Goal: Information Seeking & Learning: Learn about a topic

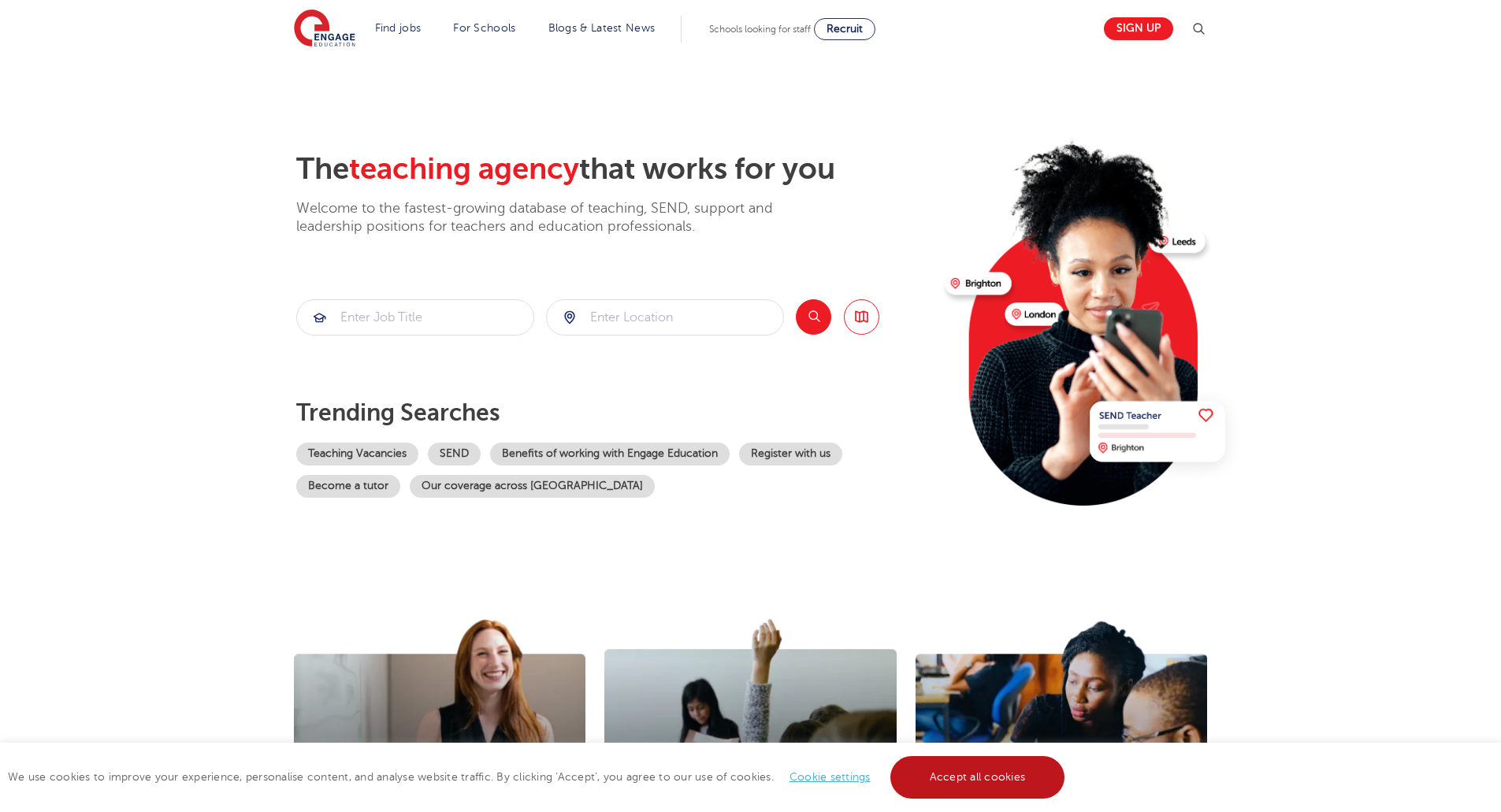
click at [1058, 778] on link "Accept all cookies" at bounding box center [979, 778] width 175 height 43
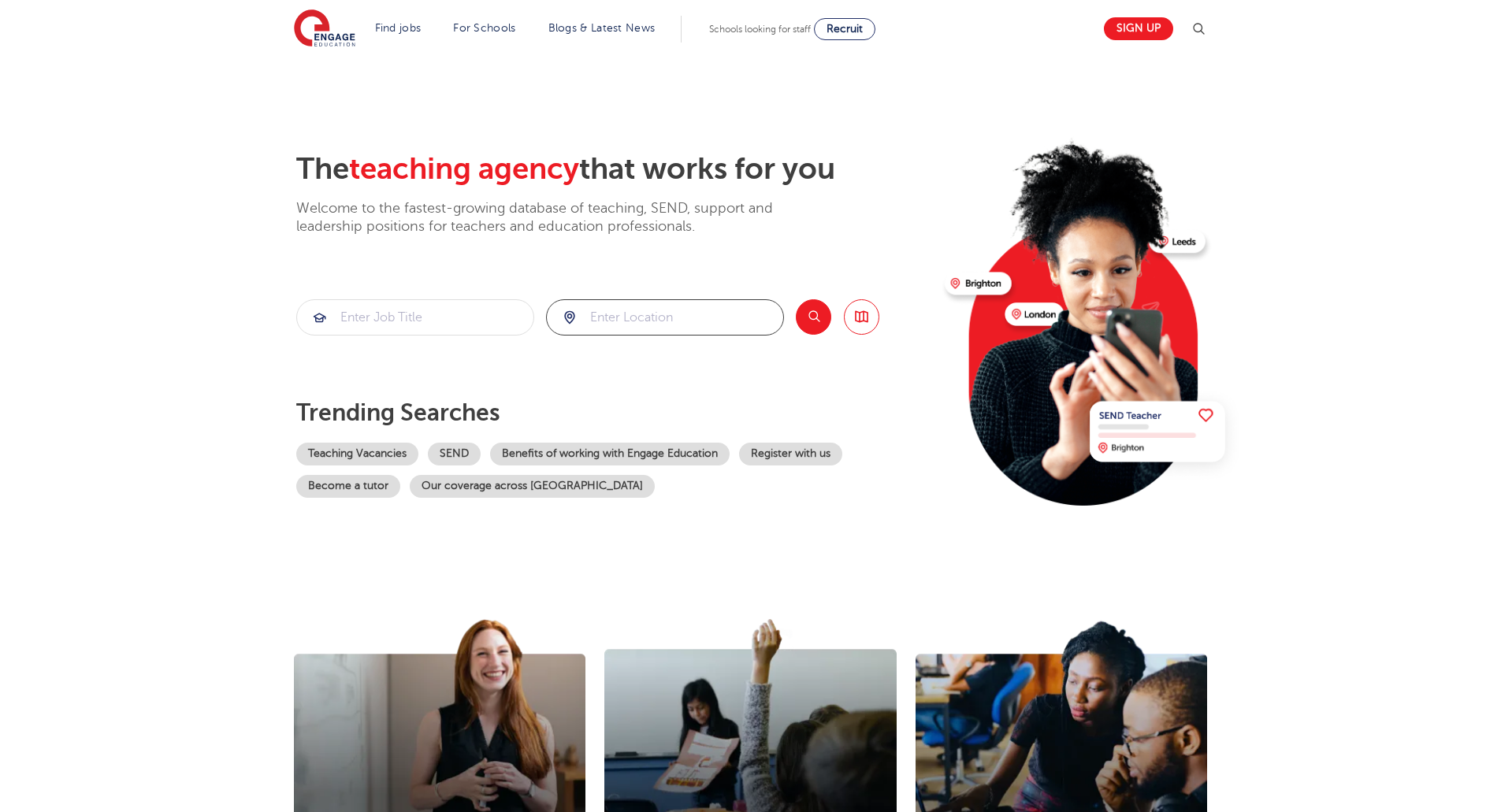
click at [598, 322] on input "search" at bounding box center [665, 317] width 236 height 35
type input "wf1 5dq"
click at [818, 309] on button "Search" at bounding box center [814, 317] width 36 height 36
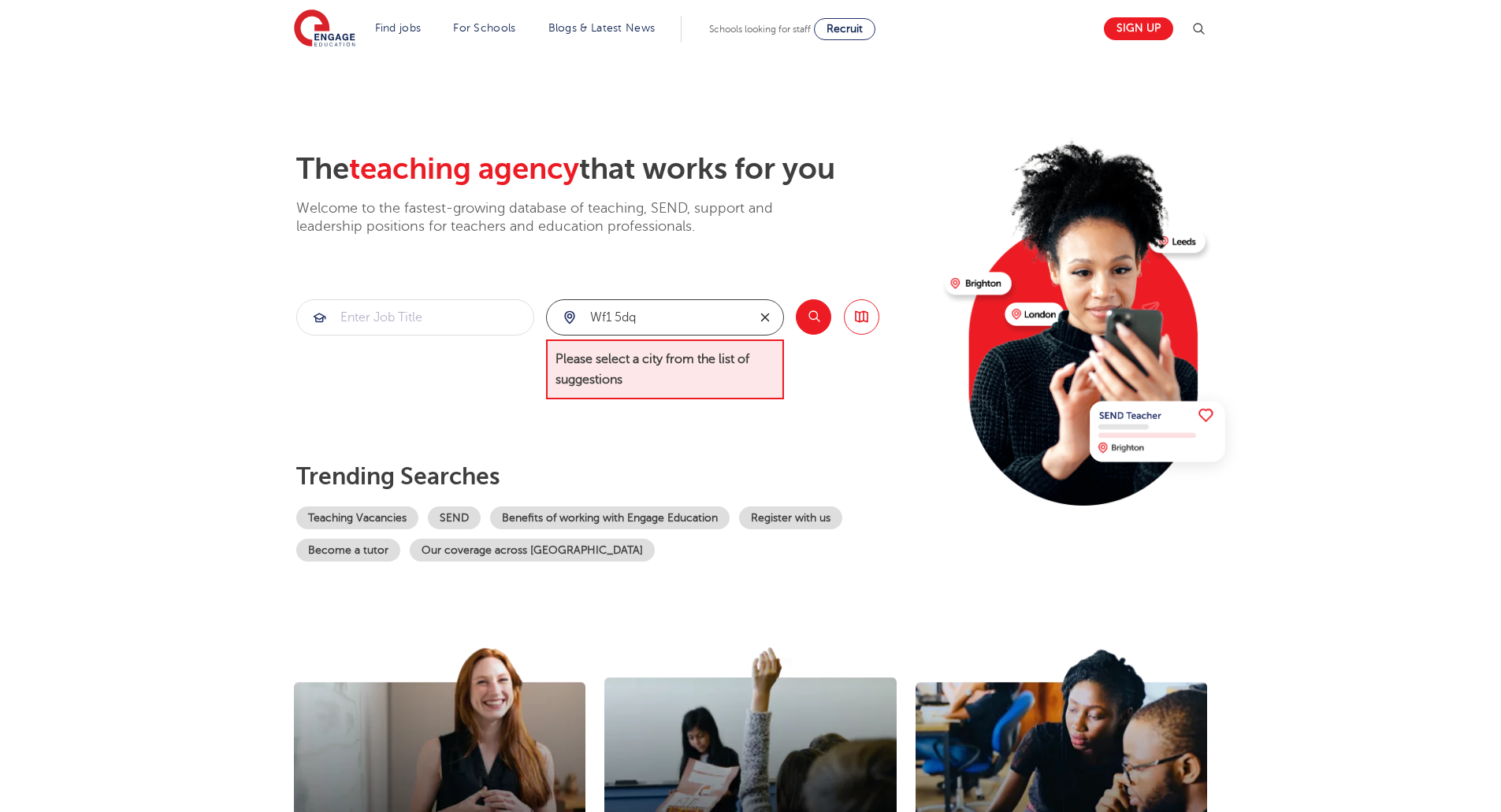
drag, startPoint x: 770, startPoint y: 324, endPoint x: 758, endPoint y: 325, distance: 12.0
click at [769, 325] on button "reset" at bounding box center [765, 317] width 37 height 35
click at [728, 325] on input "search" at bounding box center [665, 317] width 236 height 35
type input "w"
click at [723, 361] on li "[GEOGRAPHIC_DATA]" at bounding box center [666, 363] width 225 height 31
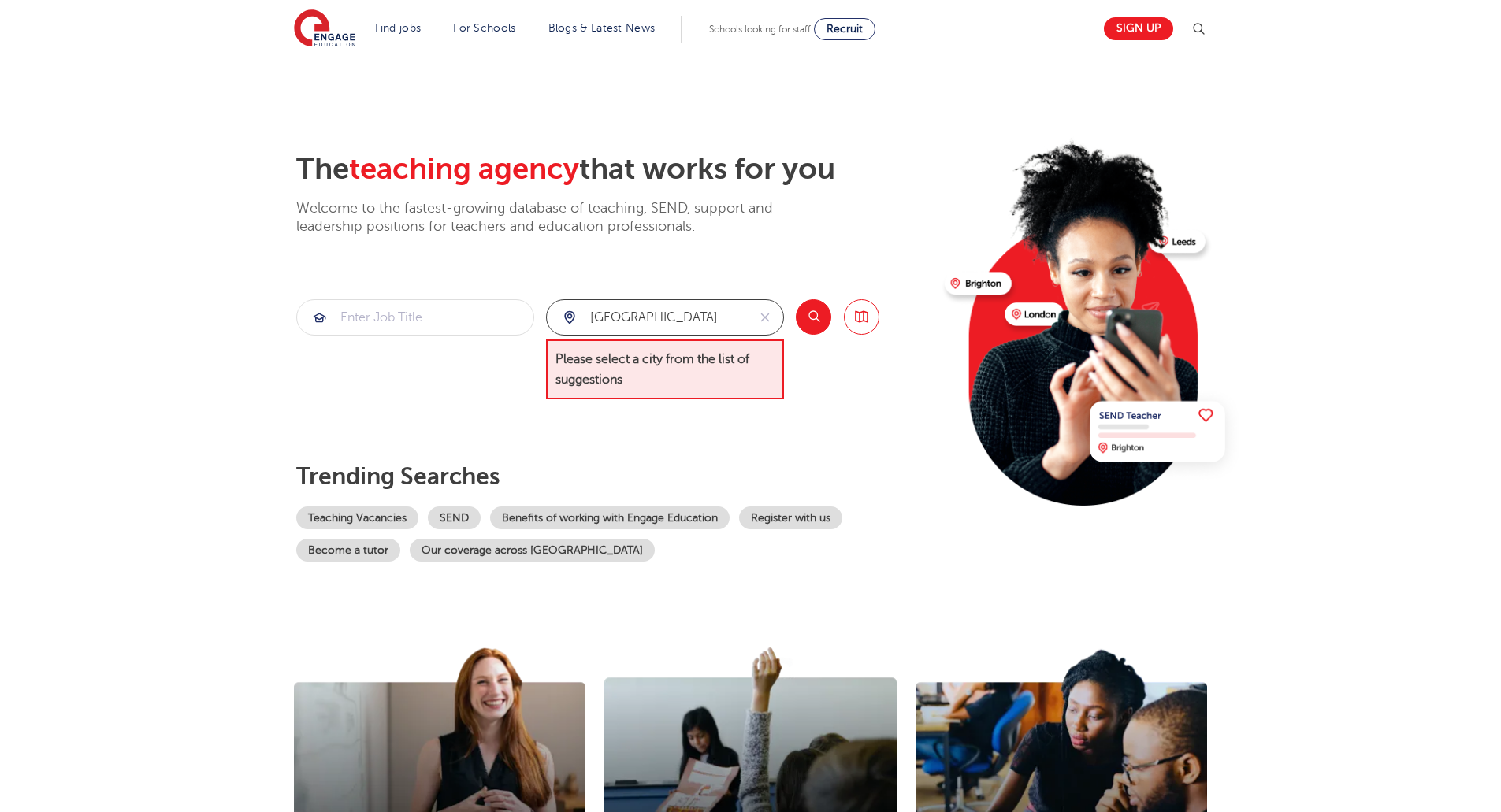
type input "[GEOGRAPHIC_DATA]"
click at [812, 321] on button "Search" at bounding box center [814, 317] width 36 height 36
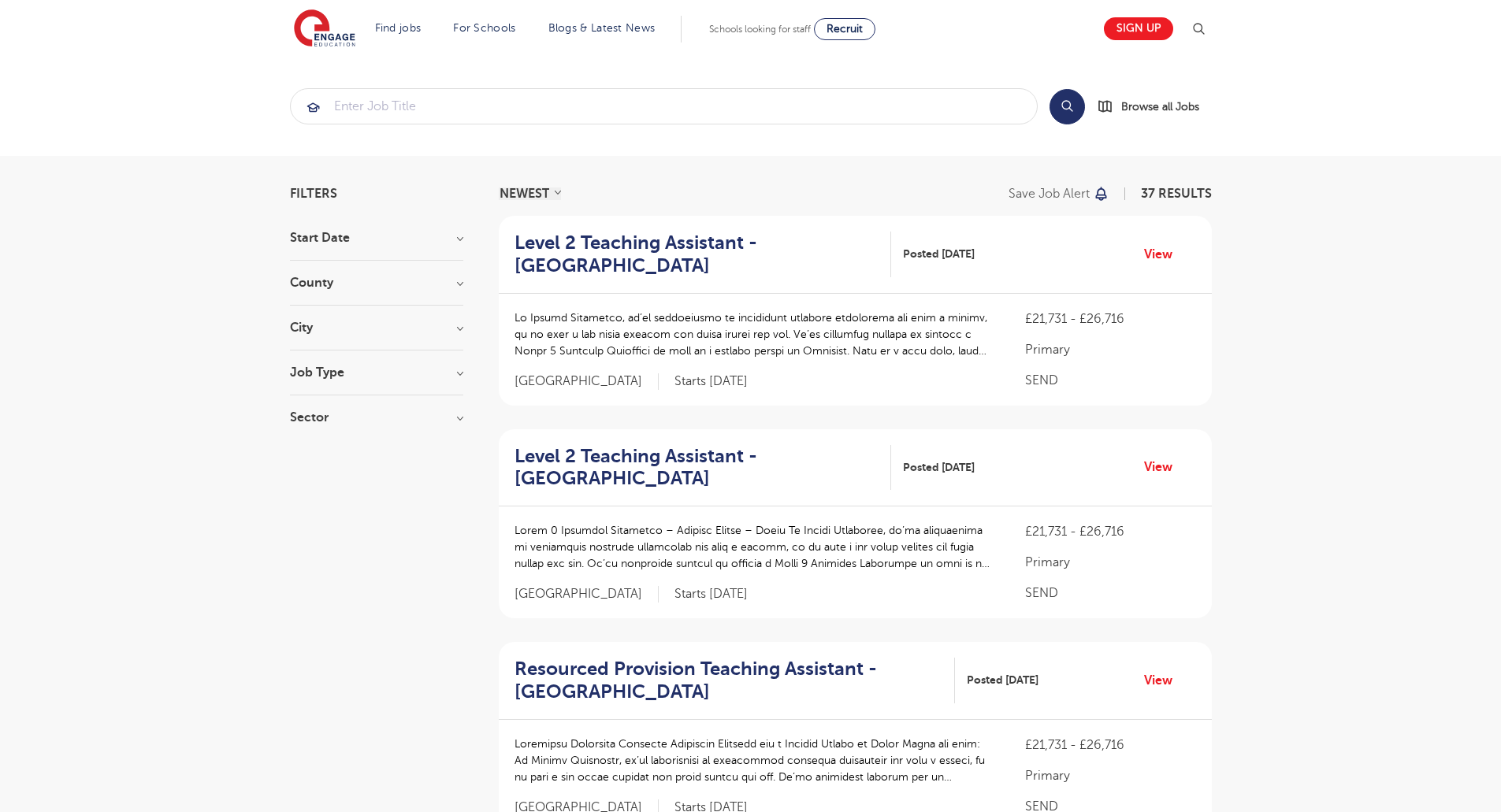
click at [405, 379] on div "Job Type Long Term 16 SEND 11 Daily Supply 10" at bounding box center [377, 381] width 174 height 30
click at [451, 379] on div "Job Type Long Term 16 SEND 11 Daily Supply 10" at bounding box center [377, 381] width 174 height 30
click at [460, 375] on h3 "Job Type" at bounding box center [377, 373] width 174 height 13
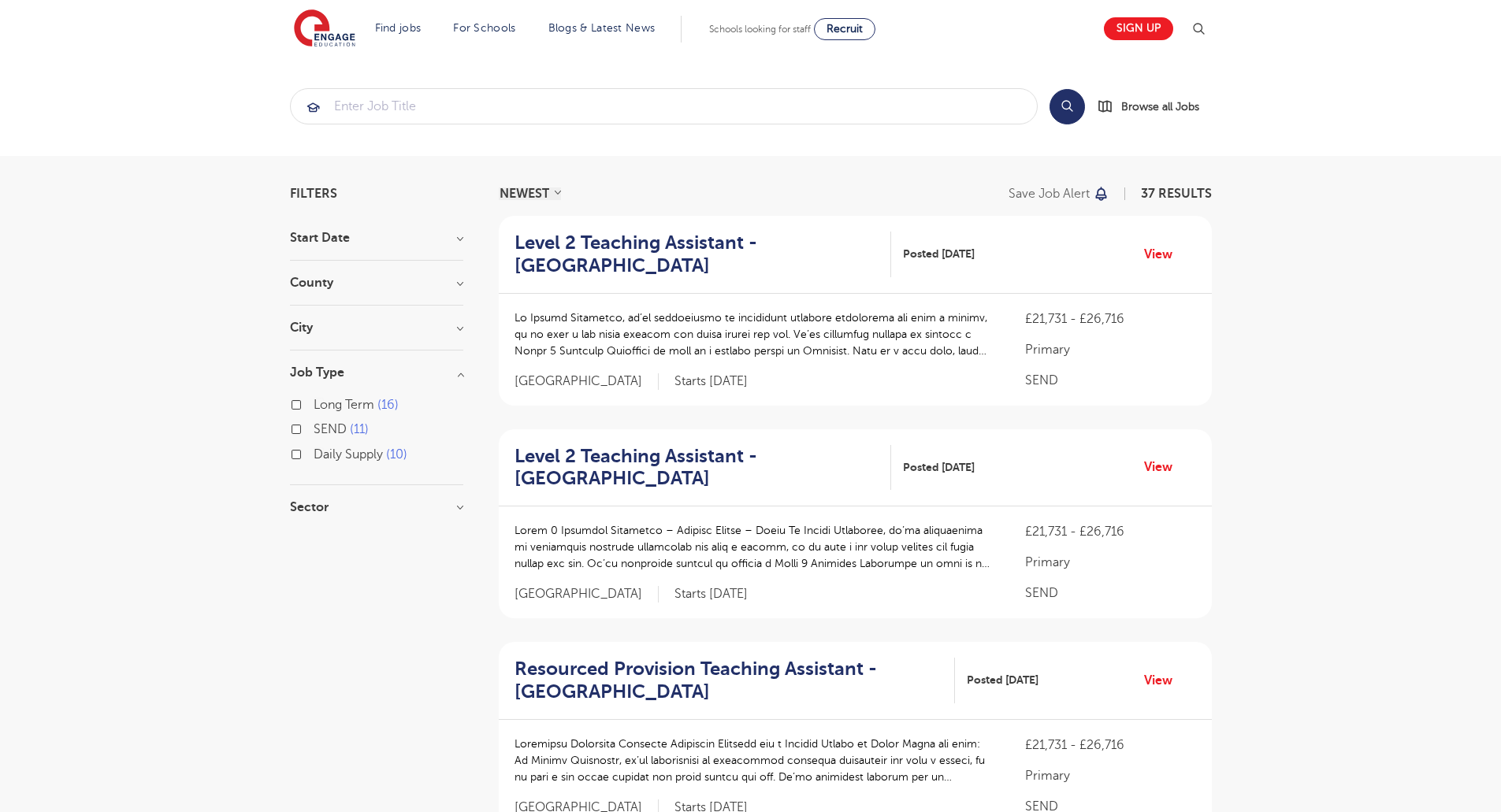
click at [349, 410] on span "Long Term" at bounding box center [344, 405] width 61 height 14
click at [324, 408] on input "Long Term 16" at bounding box center [318, 402] width 10 height 10
checkbox input "true"
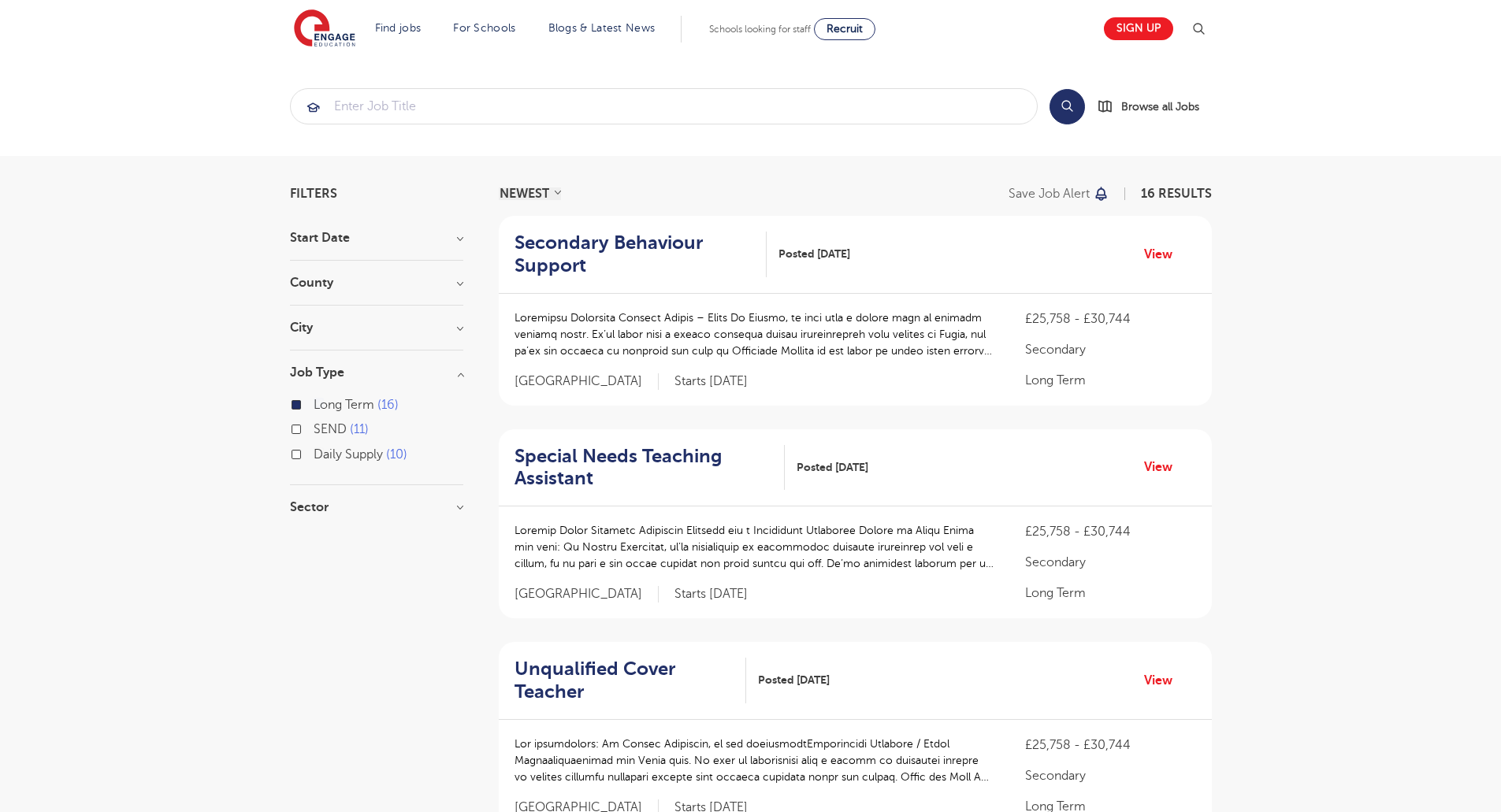
click at [343, 447] on span "Daily Supply" at bounding box center [349, 454] width 70 height 14
click at [324, 447] on input "Daily Supply 10" at bounding box center [318, 452] width 10 height 10
checkbox input "true"
click at [335, 427] on span "SEND" at bounding box center [330, 429] width 33 height 14
click at [324, 427] on input "SEND 11" at bounding box center [318, 427] width 10 height 10
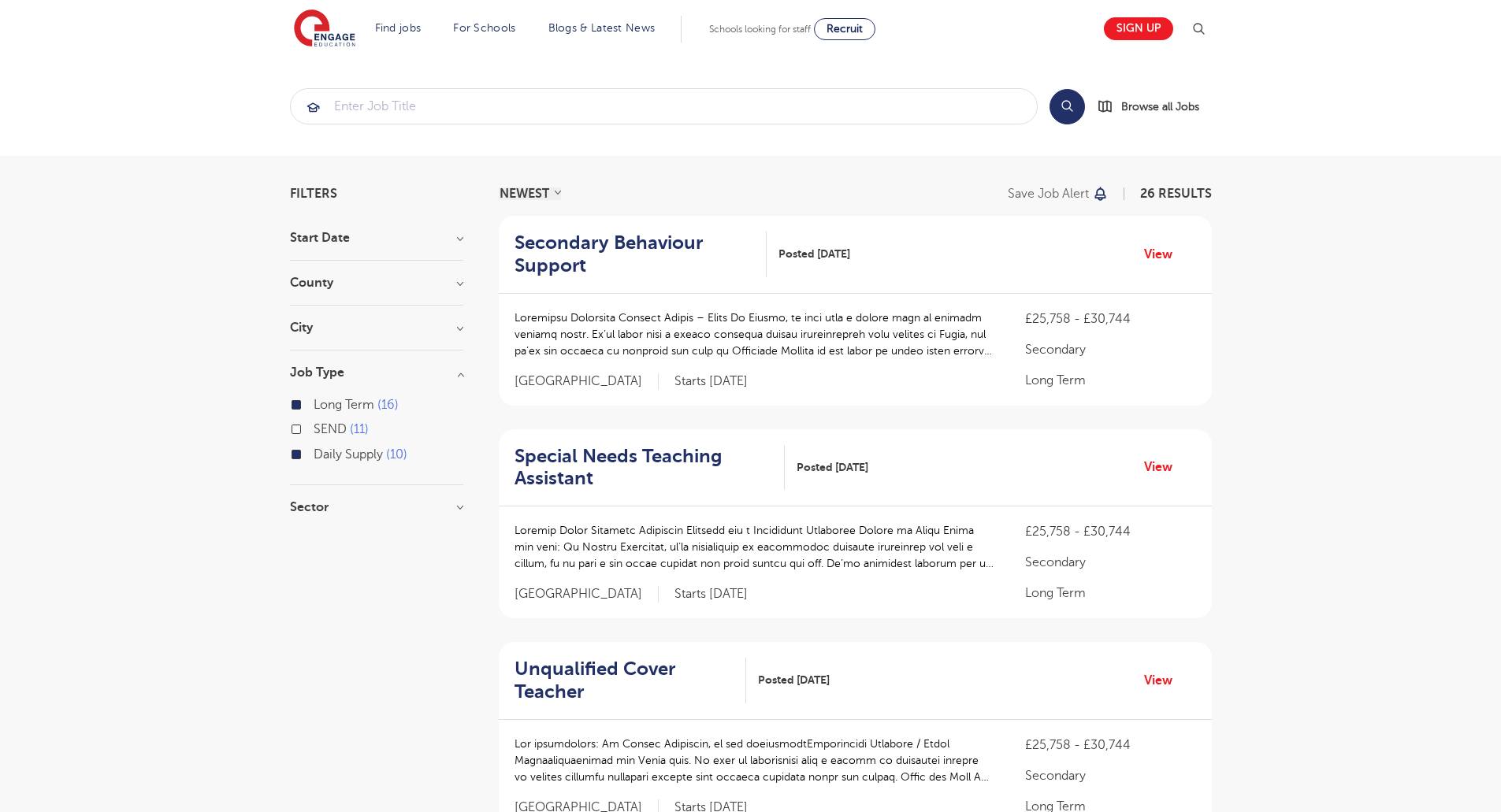
checkbox input "true"
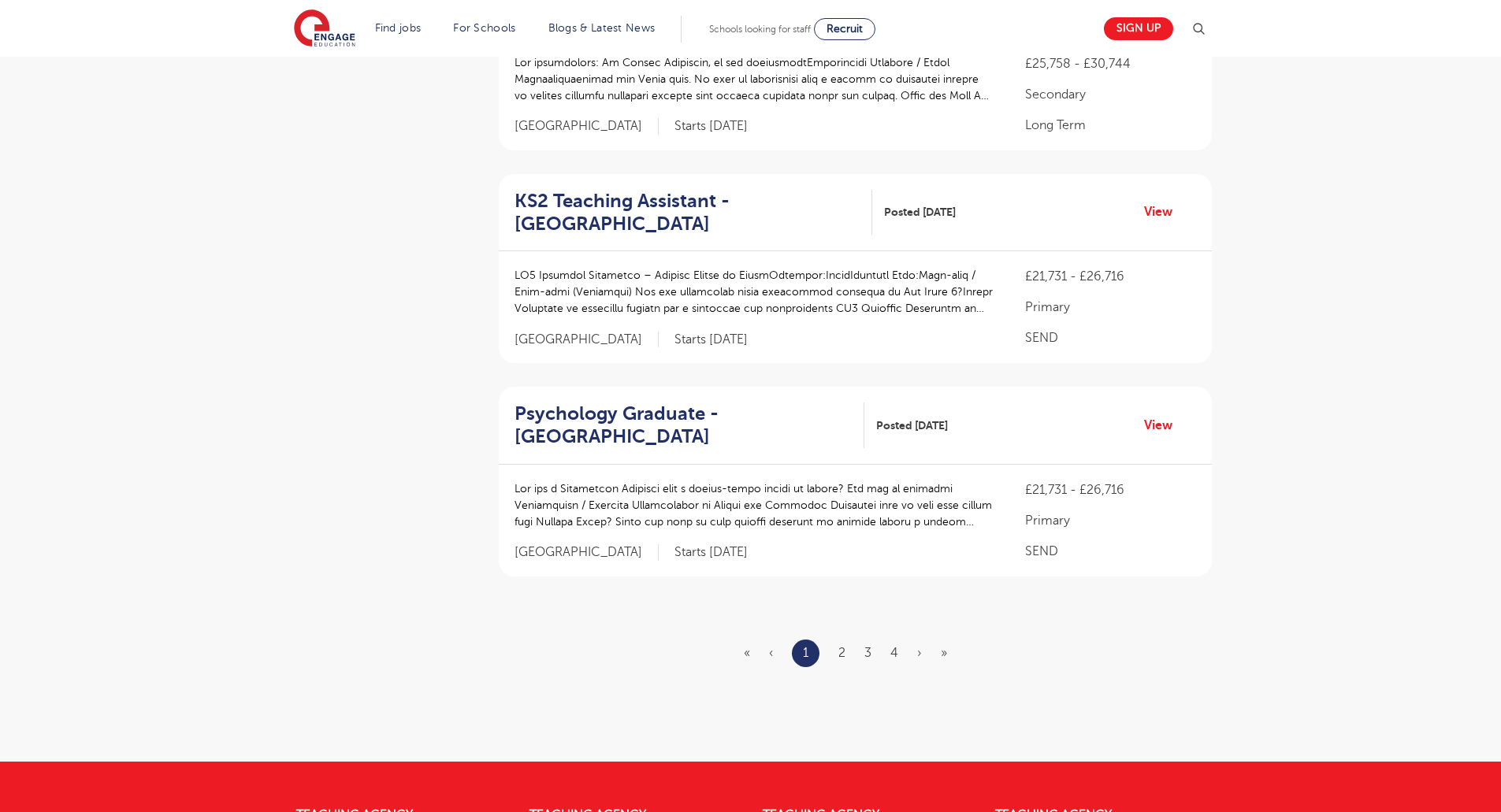
scroll to position [1891, 0]
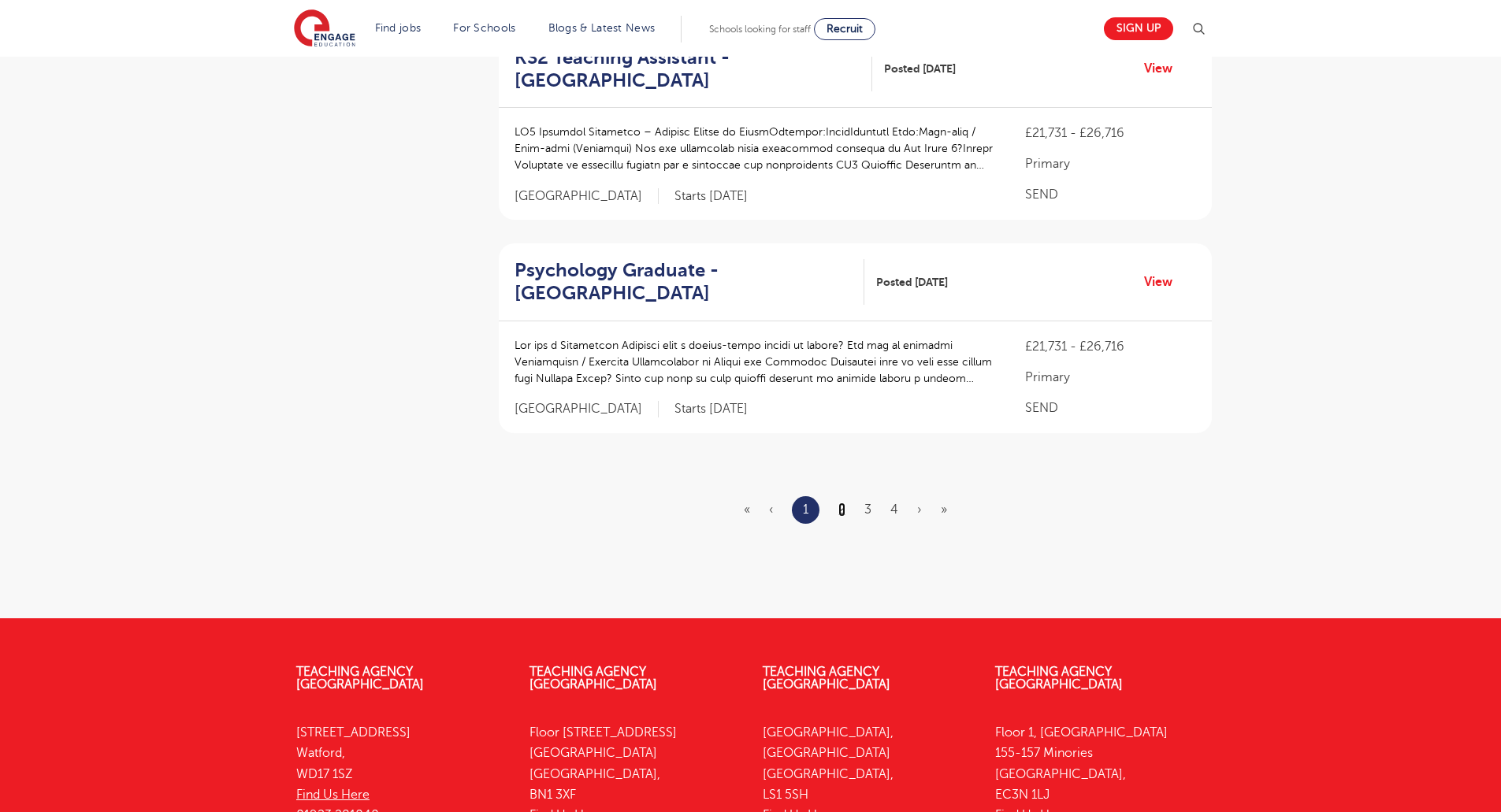
click at [844, 512] on link "2" at bounding box center [842, 510] width 7 height 14
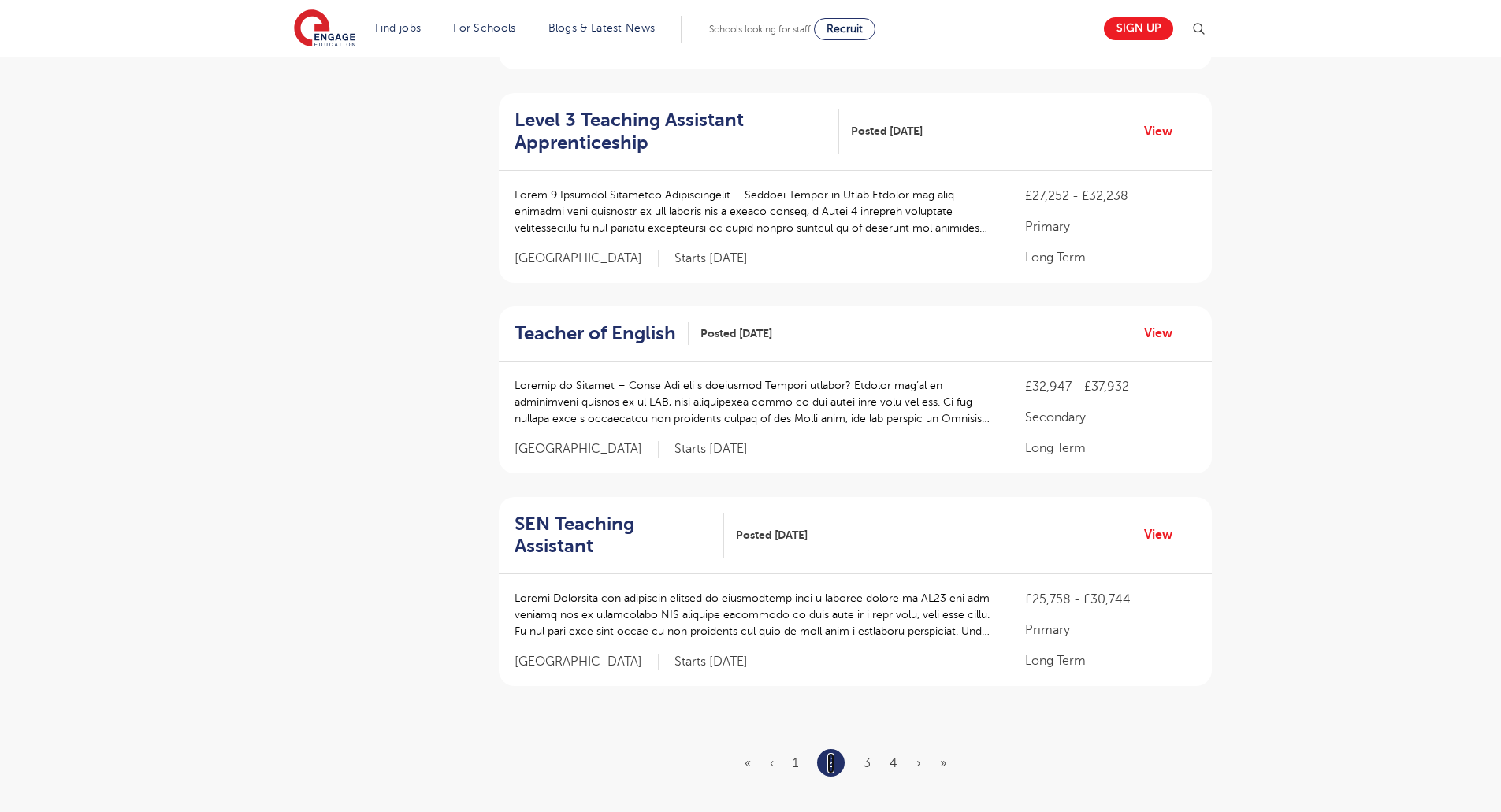
scroll to position [1733, 0]
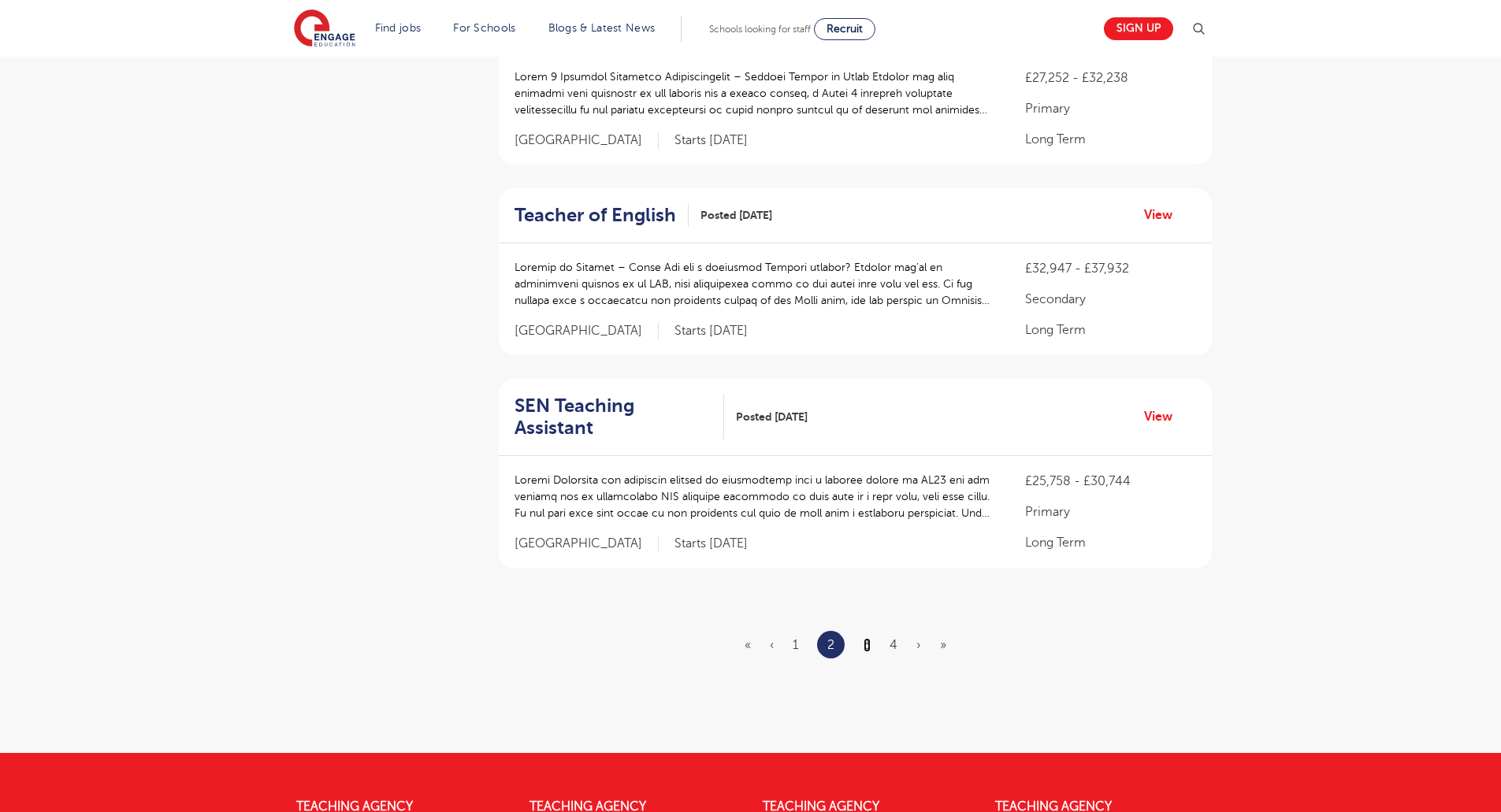
click at [866, 639] on link "3" at bounding box center [868, 646] width 7 height 14
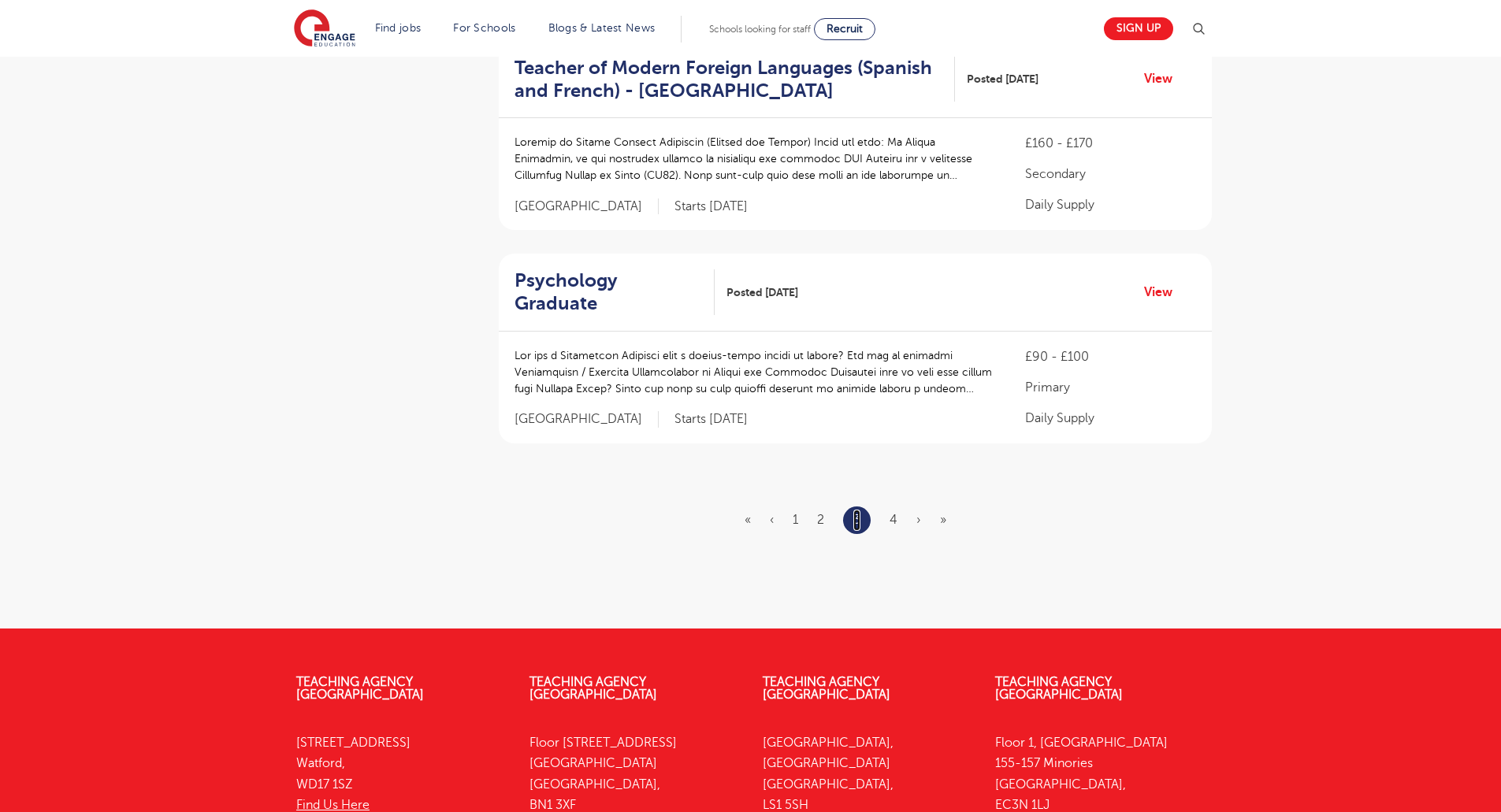
scroll to position [1891, 0]
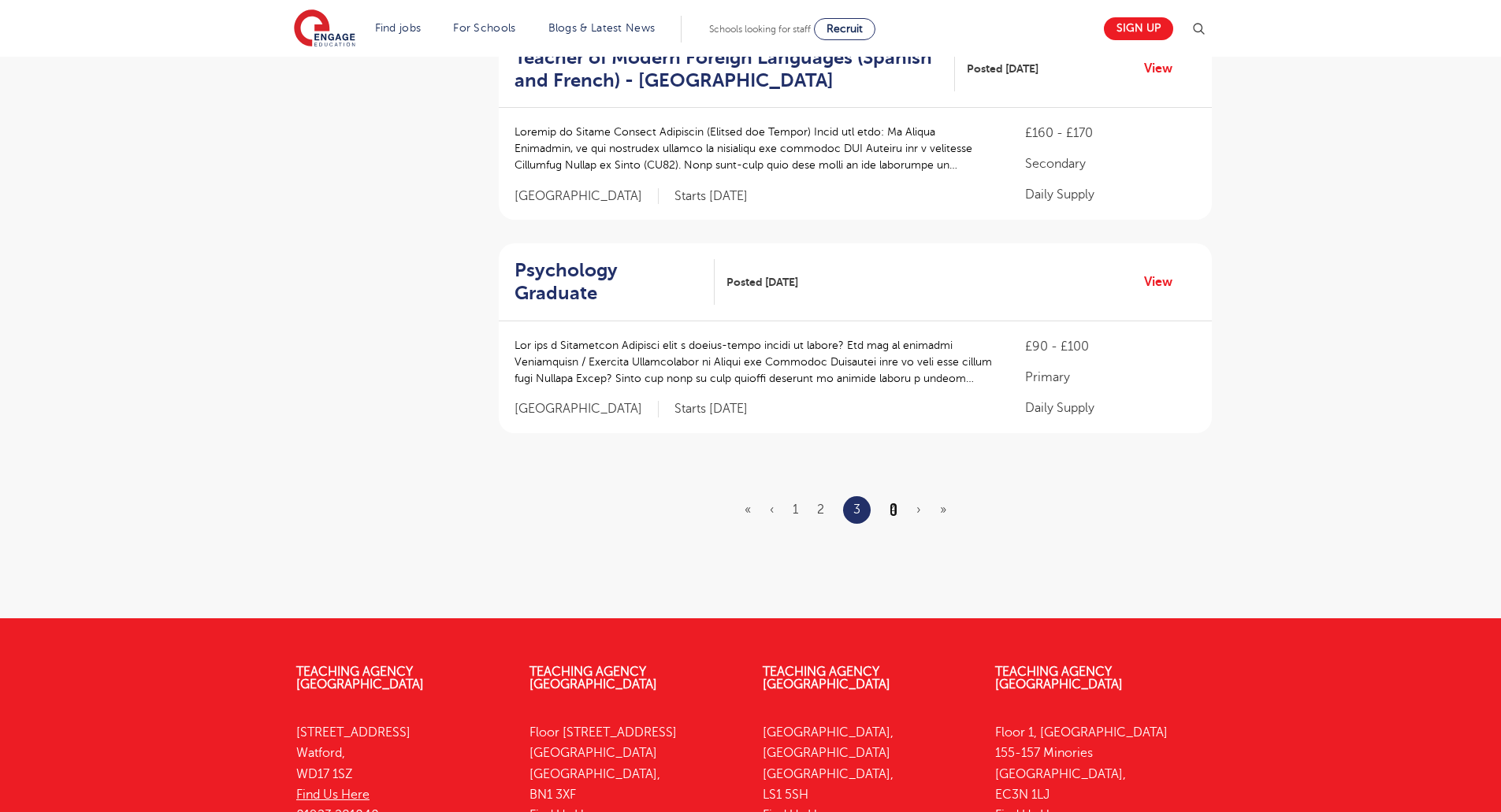
click at [896, 503] on link "4" at bounding box center [894, 510] width 8 height 14
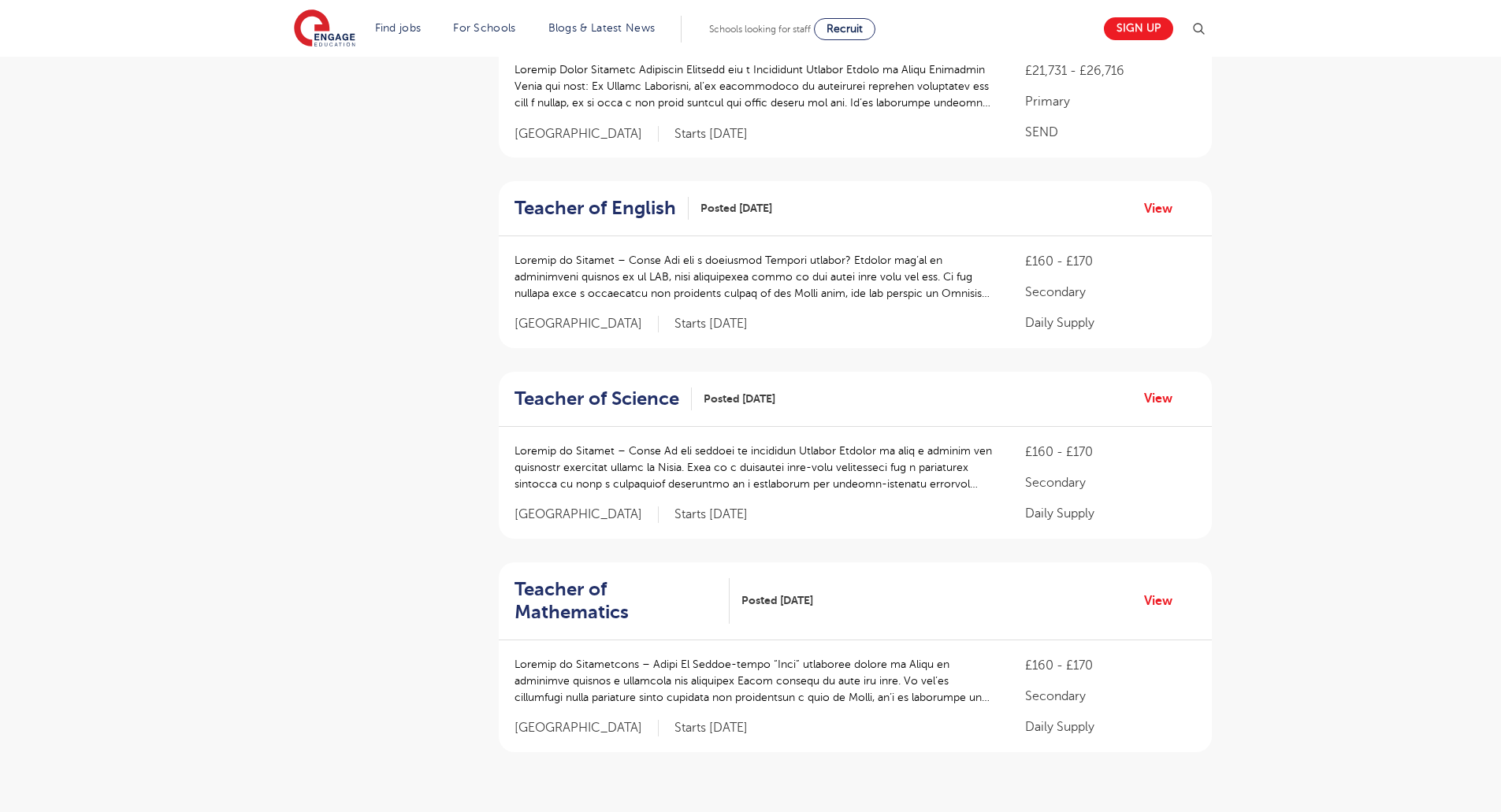
scroll to position [1182, 0]
